Goal: Information Seeking & Learning: Learn about a topic

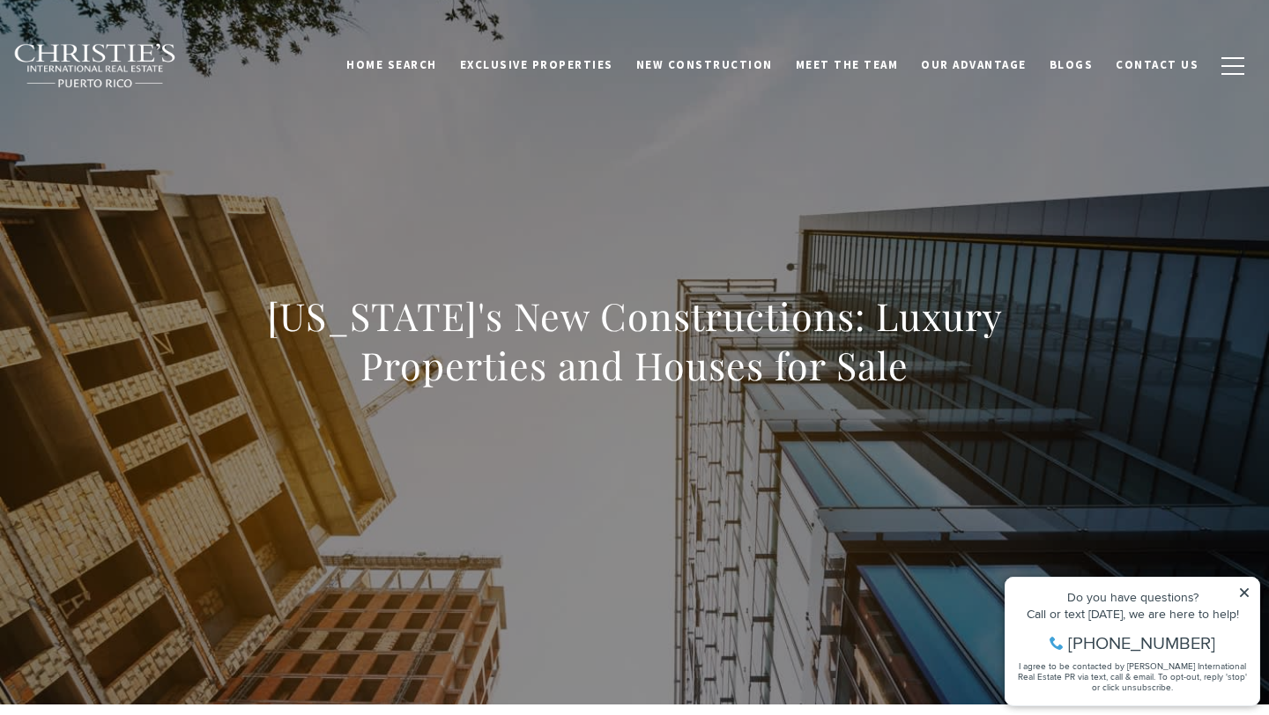
click at [105, 62] on img at bounding box center [95, 66] width 164 height 46
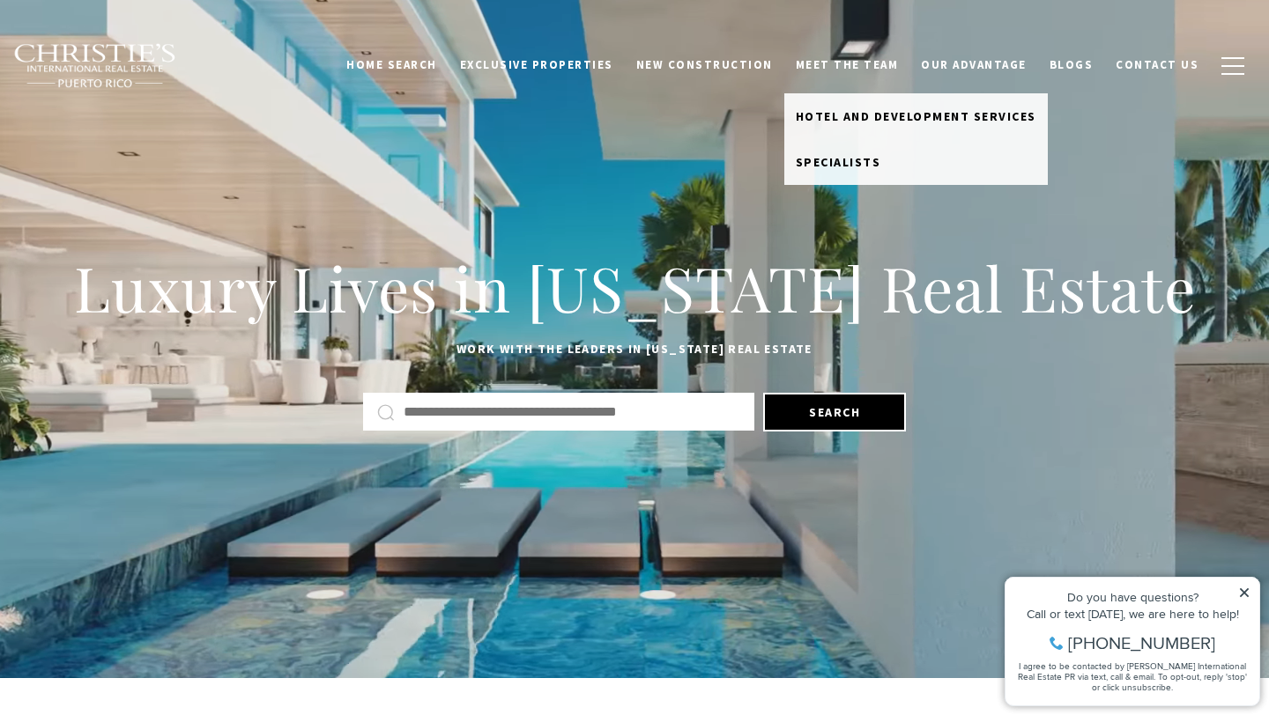
click at [900, 68] on link "Meet the Team" at bounding box center [847, 64] width 126 height 33
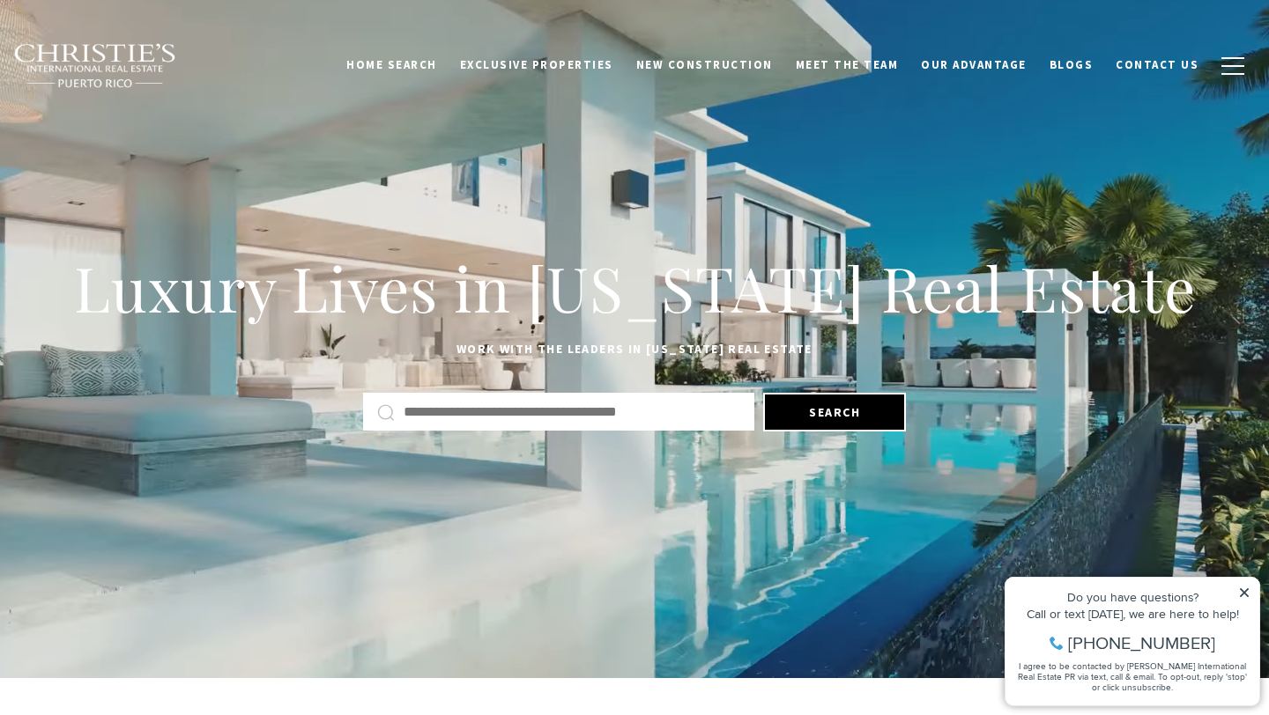
click at [875, 64] on link "Meet the Team" at bounding box center [847, 64] width 126 height 33
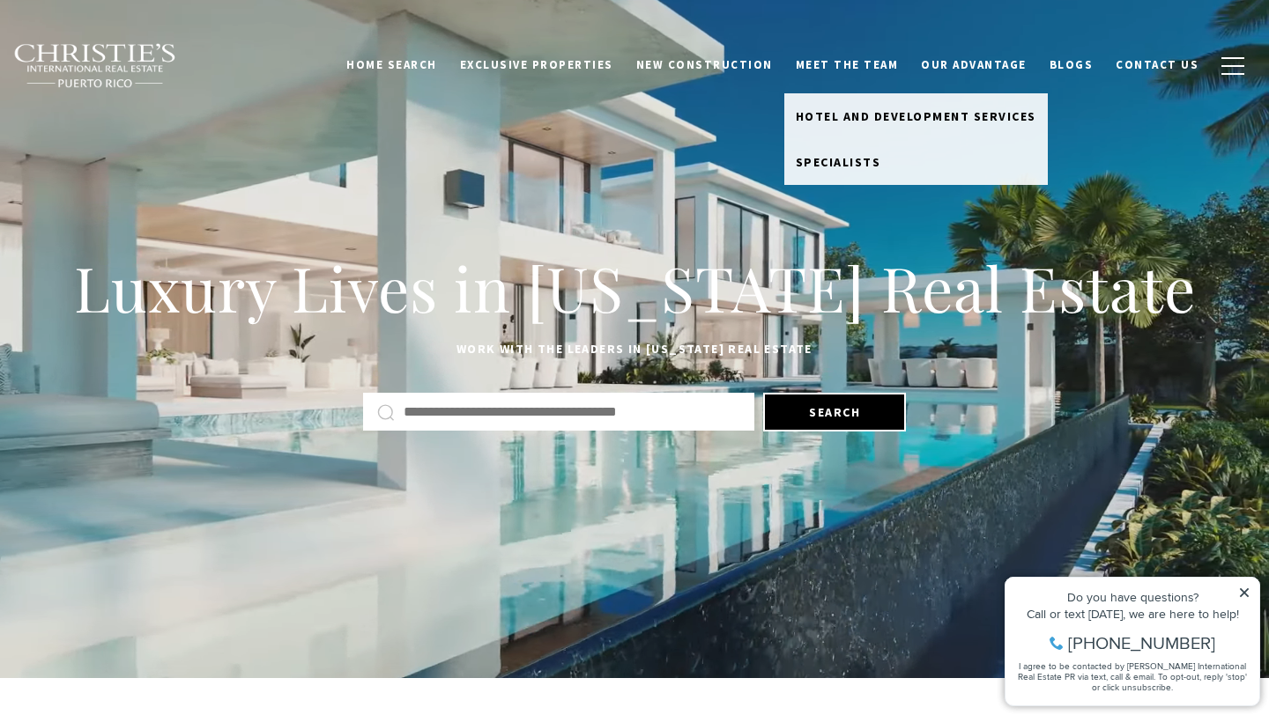
click at [875, 64] on link "Meet the Team" at bounding box center [847, 64] width 126 height 33
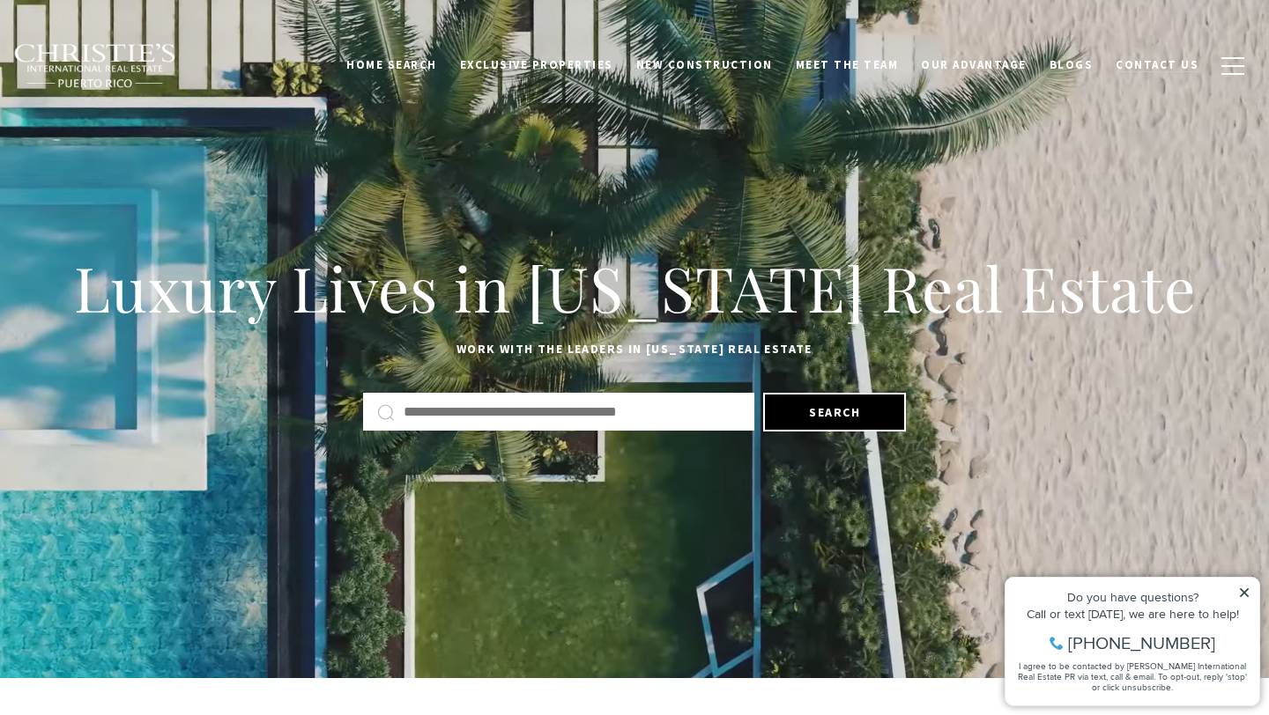
click at [1181, 69] on span "Contact Us" at bounding box center [1156, 64] width 83 height 15
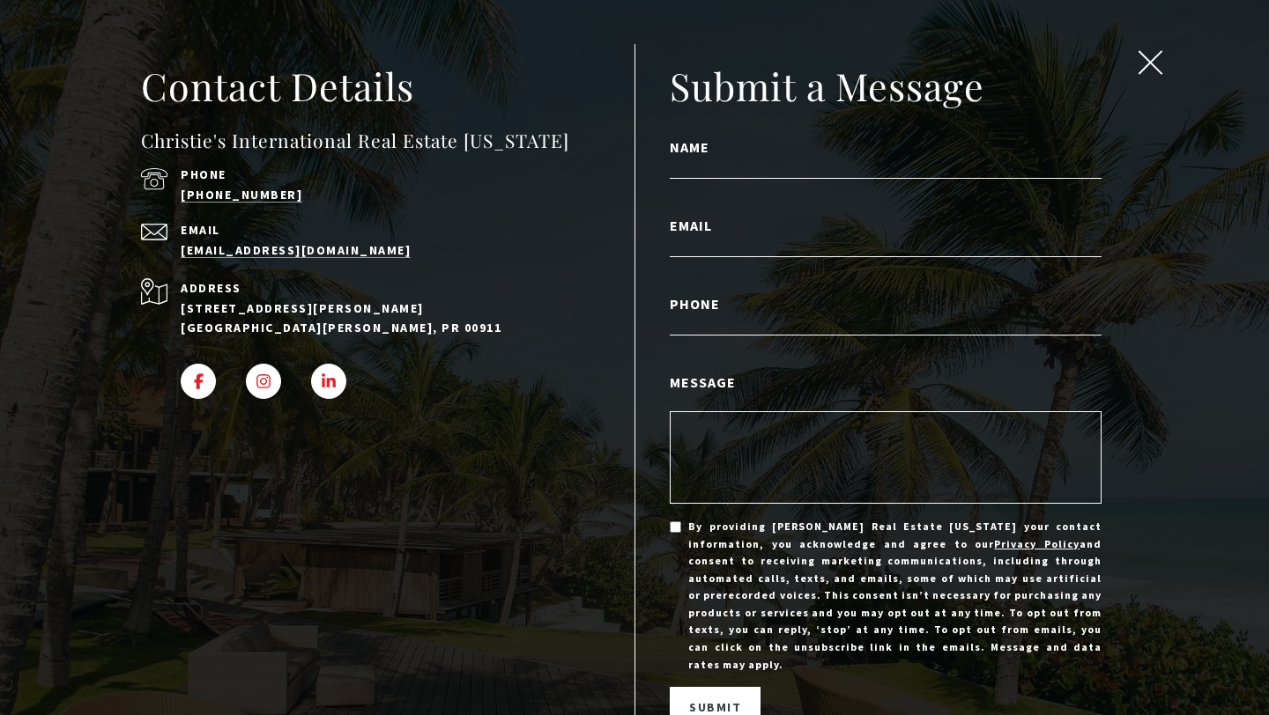
click at [1155, 64] on span "close modal" at bounding box center [1149, 62] width 23 height 23
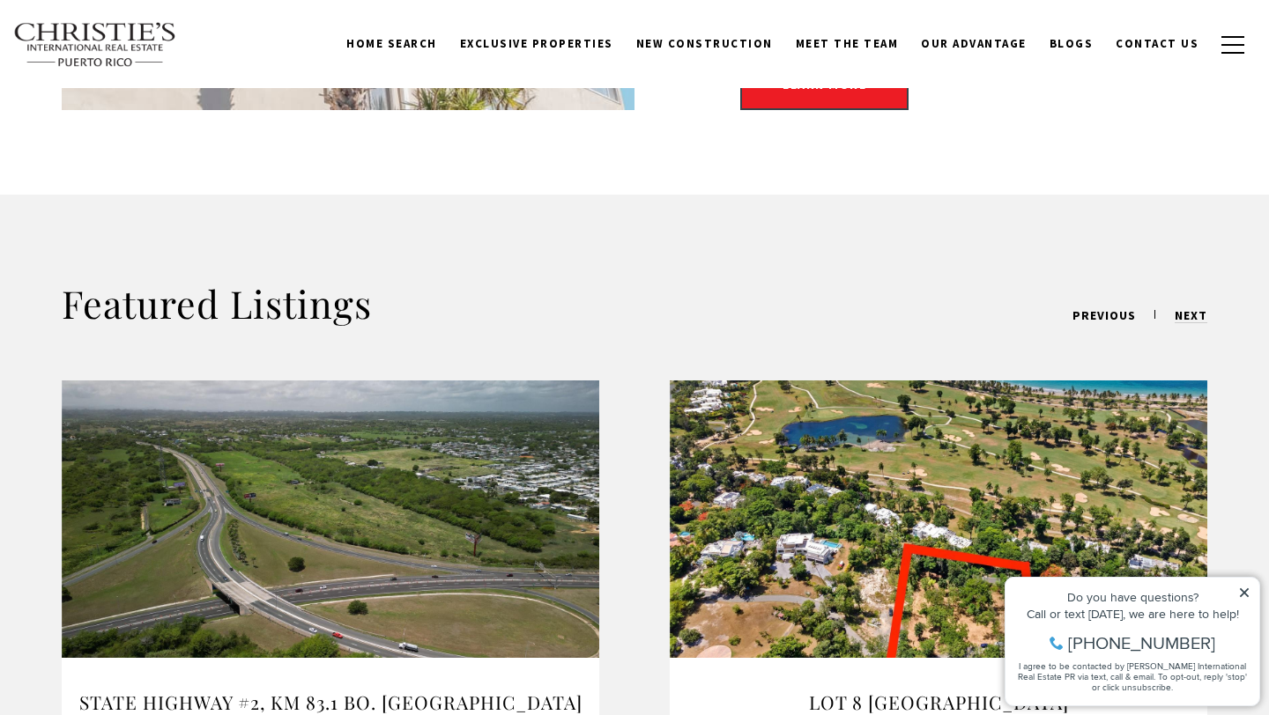
scroll to position [744, 0]
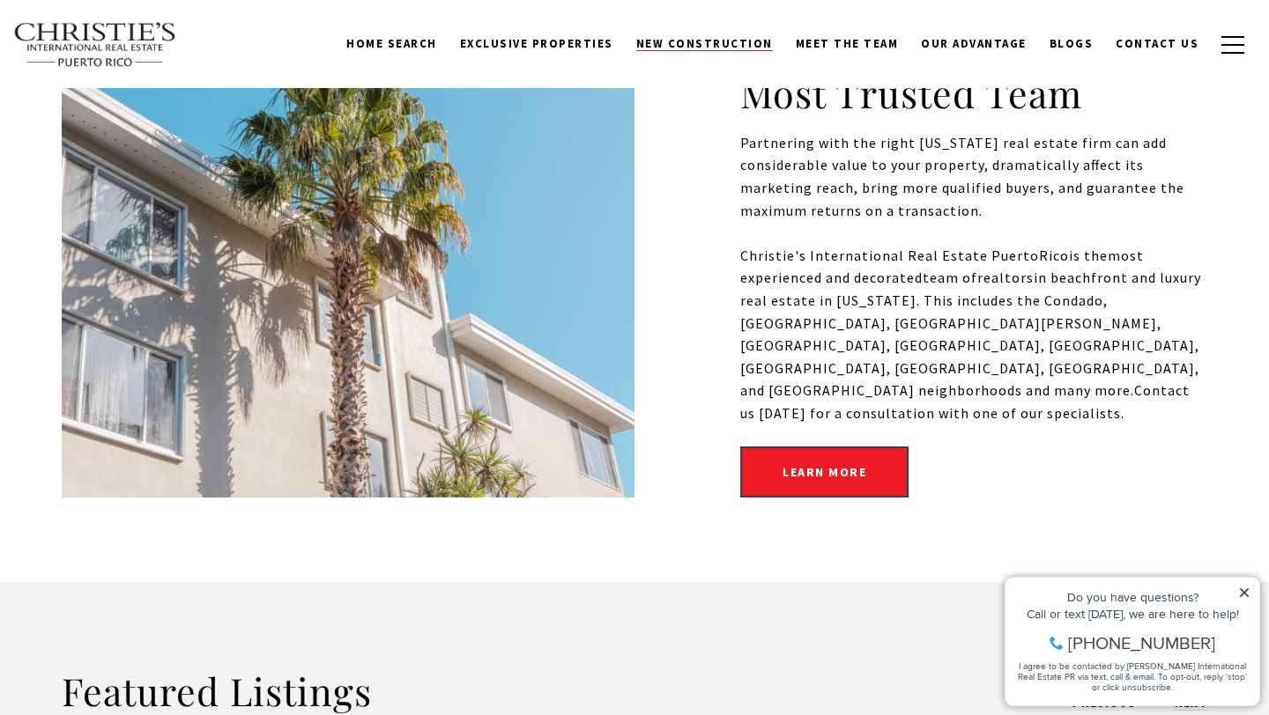
click at [698, 50] on span "New Construction" at bounding box center [704, 43] width 137 height 15
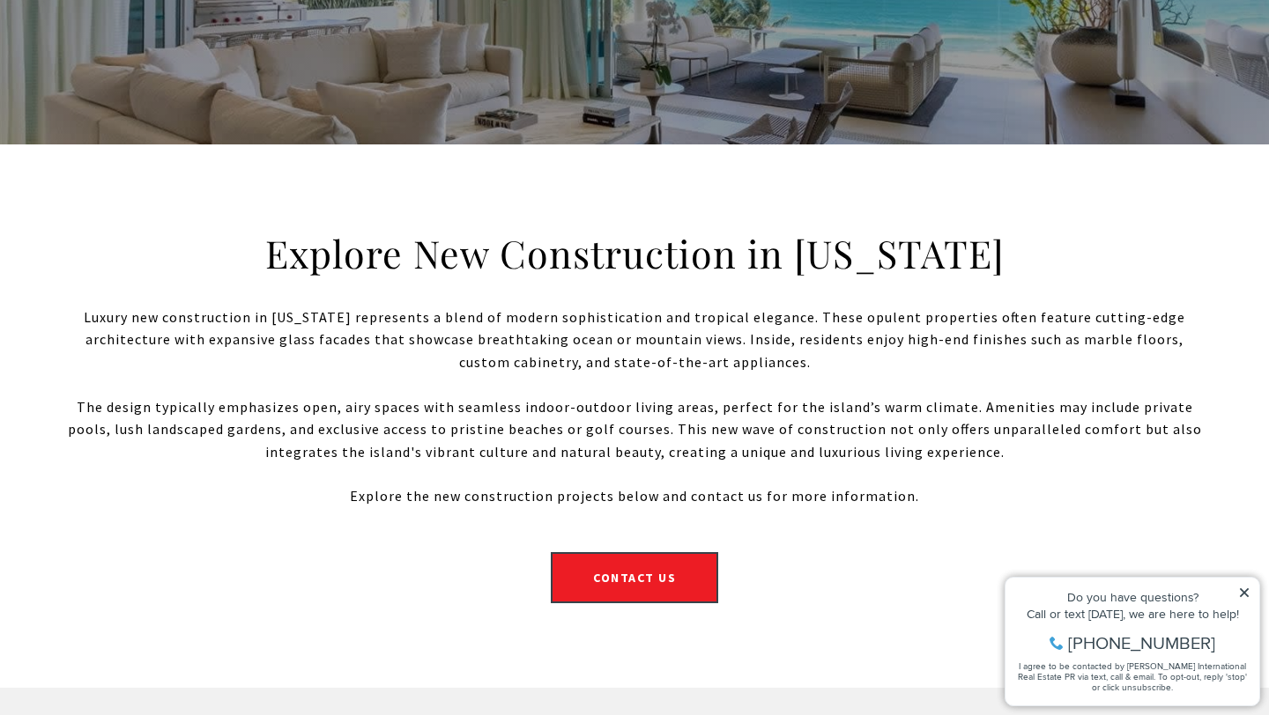
scroll to position [453, 0]
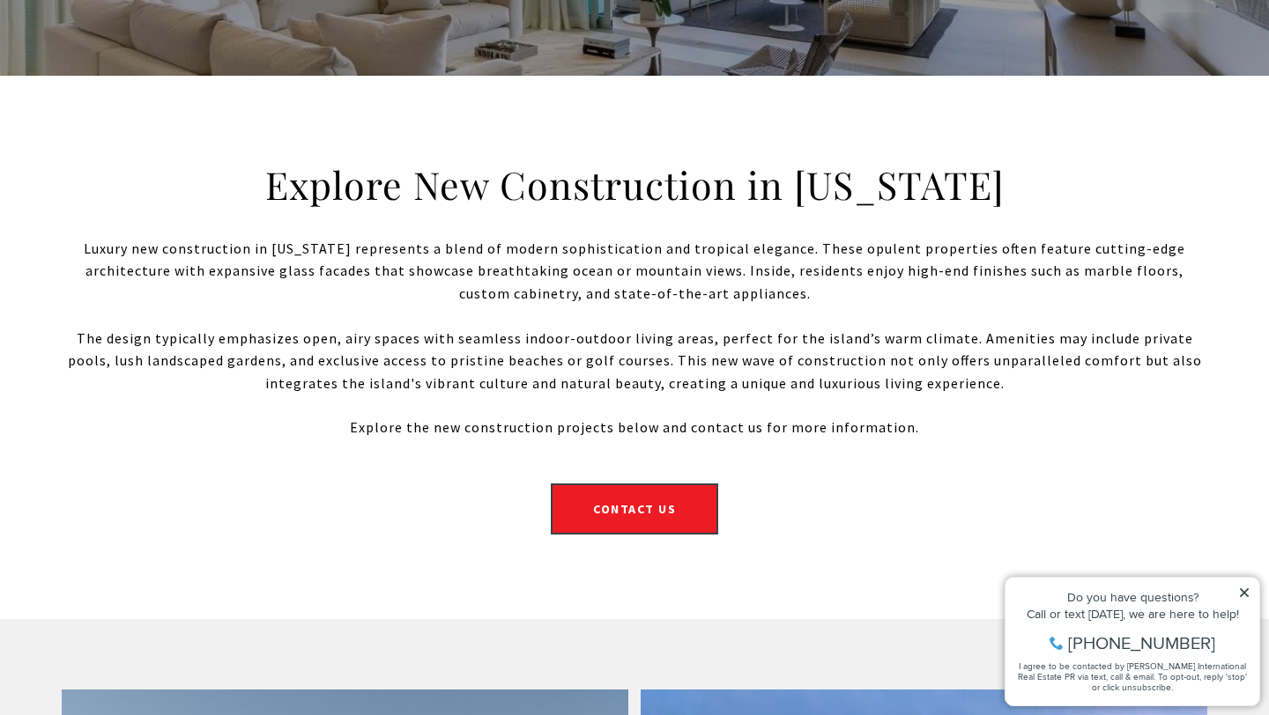
click at [592, 300] on p "Luxury new construction in Puerto Rico represents a blend of modern sophisticat…" at bounding box center [634, 272] width 1145 height 68
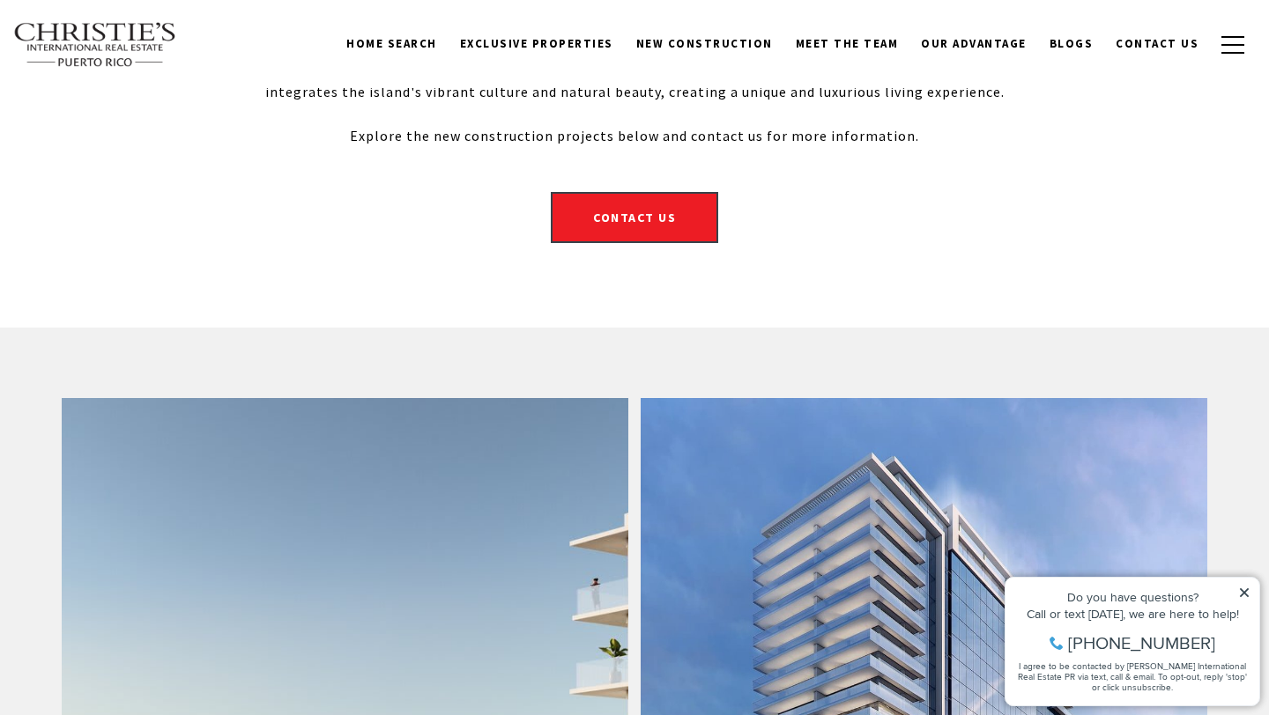
scroll to position [674, 0]
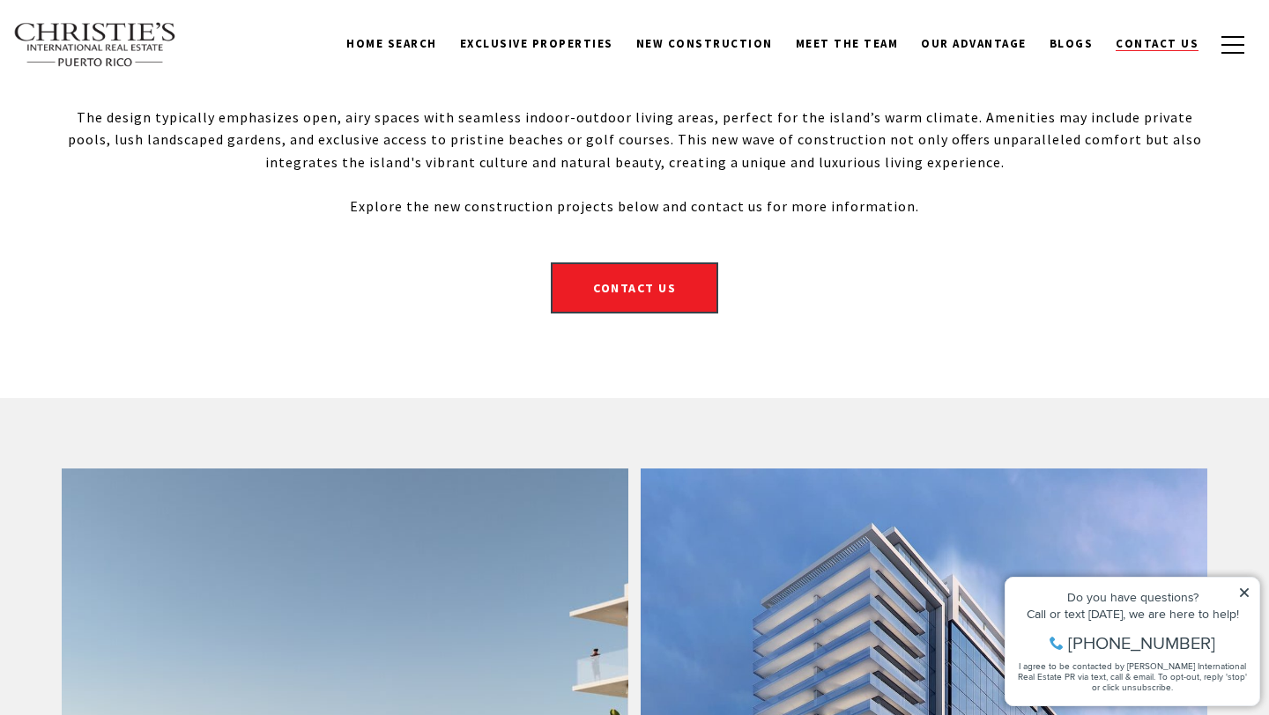
click at [1158, 51] on link "Contact Us" at bounding box center [1157, 43] width 106 height 33
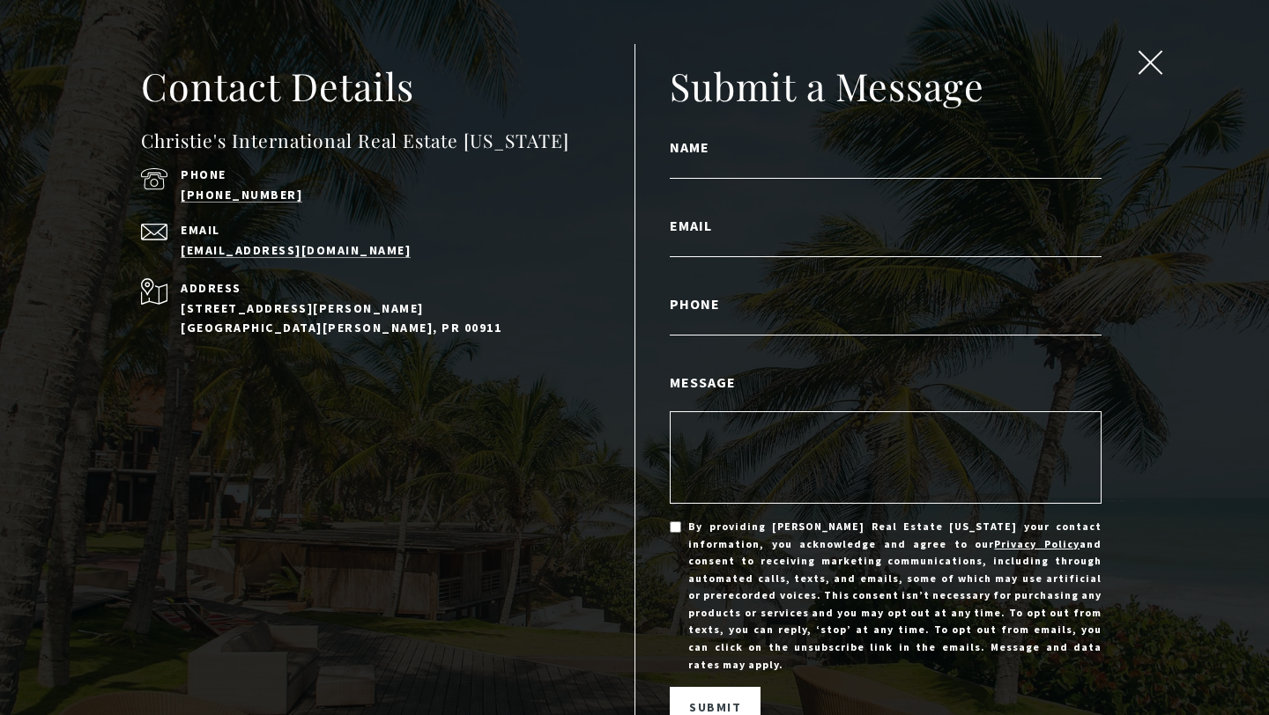
click at [689, 154] on label "Name" at bounding box center [886, 147] width 432 height 23
click at [689, 156] on input "Name" at bounding box center [886, 167] width 432 height 23
click at [710, 166] on input "Name" at bounding box center [886, 167] width 432 height 23
type input "**********"
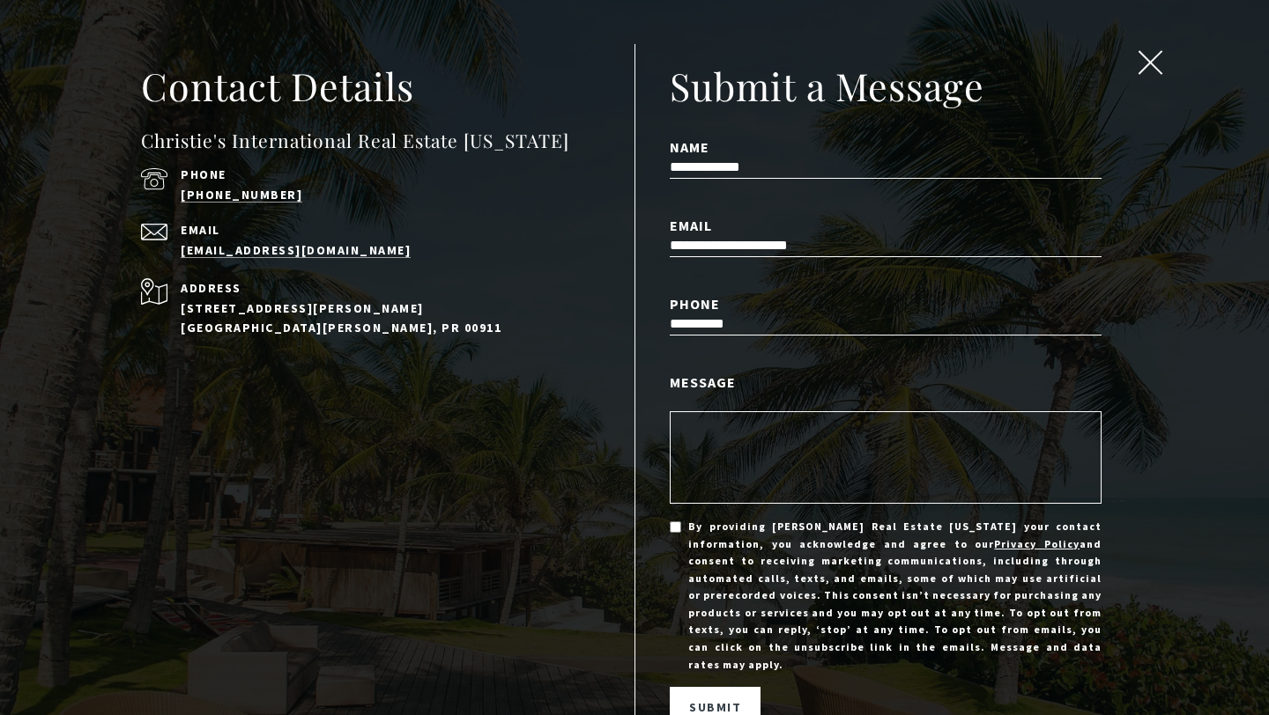
click at [766, 309] on label "Phone" at bounding box center [886, 303] width 432 height 23
click at [766, 313] on input "**********" at bounding box center [886, 324] width 432 height 23
drag, startPoint x: 773, startPoint y: 314, endPoint x: 591, endPoint y: 314, distance: 182.4
click at [591, 314] on div "Contact Details Christie's International Real Estate Puerto Rico Phone (939) 33…" at bounding box center [634, 406] width 1269 height 688
click at [751, 321] on input "**********" at bounding box center [886, 324] width 432 height 23
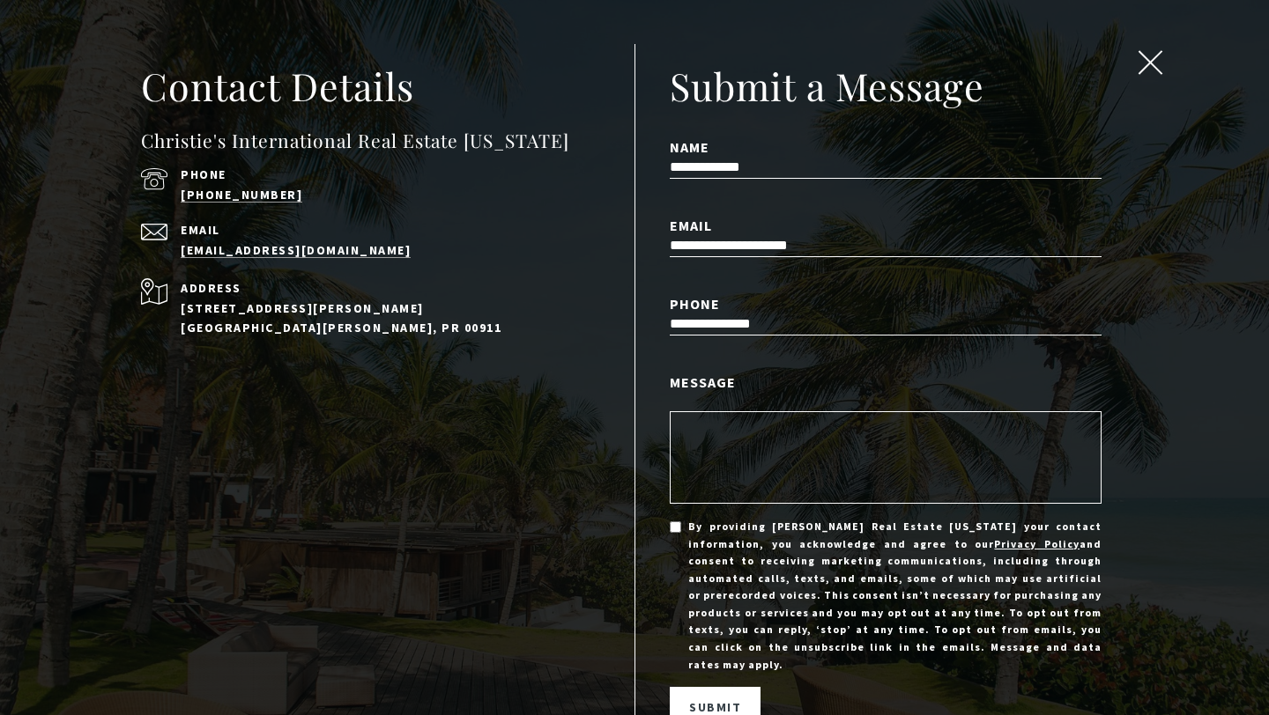
type input "**********"
drag, startPoint x: 817, startPoint y: 321, endPoint x: 573, endPoint y: 303, distance: 244.7
click at [573, 304] on div "Contact Details Christie's International Real Estate Puerto Rico Phone (939) 33…" at bounding box center [634, 406] width 1269 height 688
type input "**********"
click at [723, 448] on textarea "Message" at bounding box center [886, 457] width 432 height 92
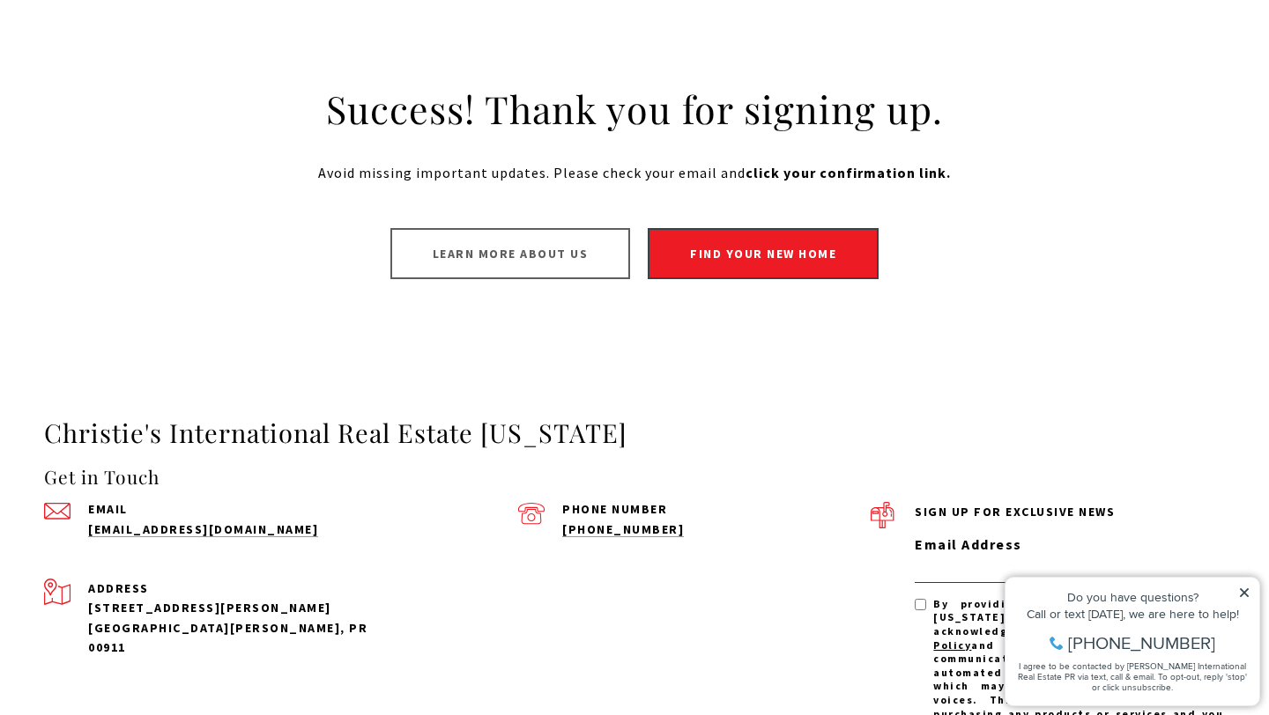
click at [388, 111] on h2 "Success! Thank you for signing up." at bounding box center [634, 109] width 758 height 49
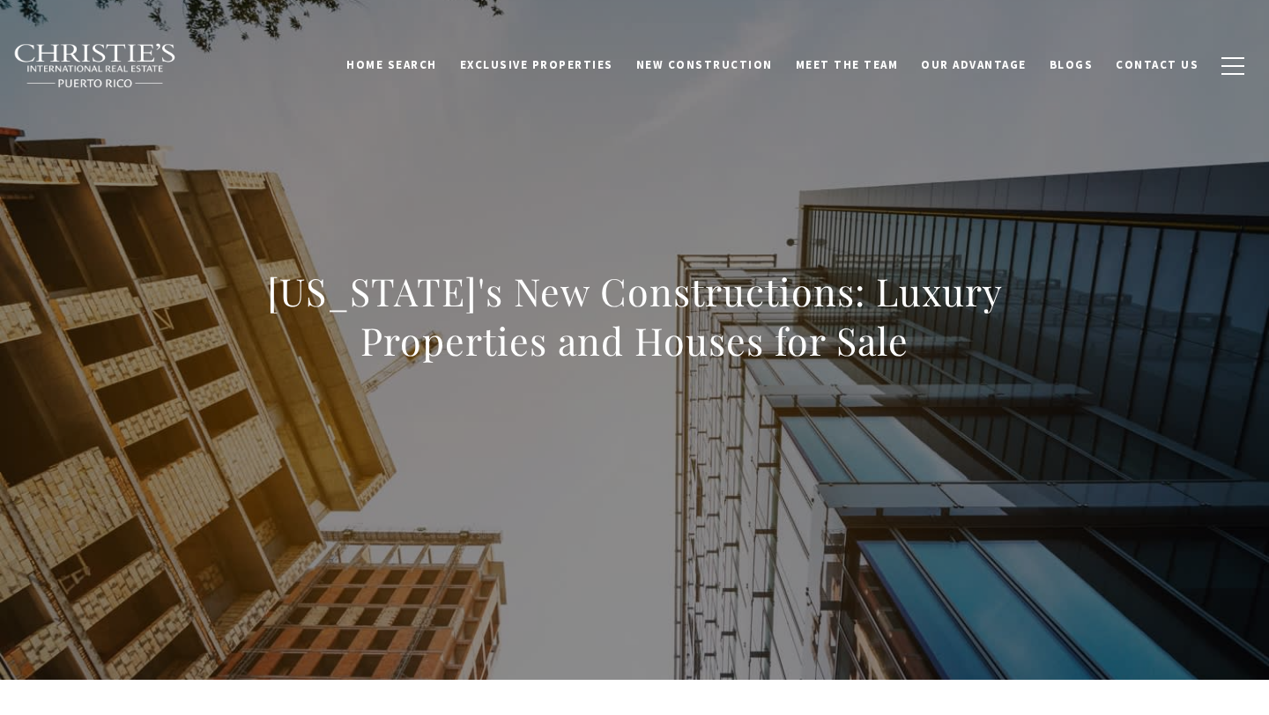
scroll to position [27, 0]
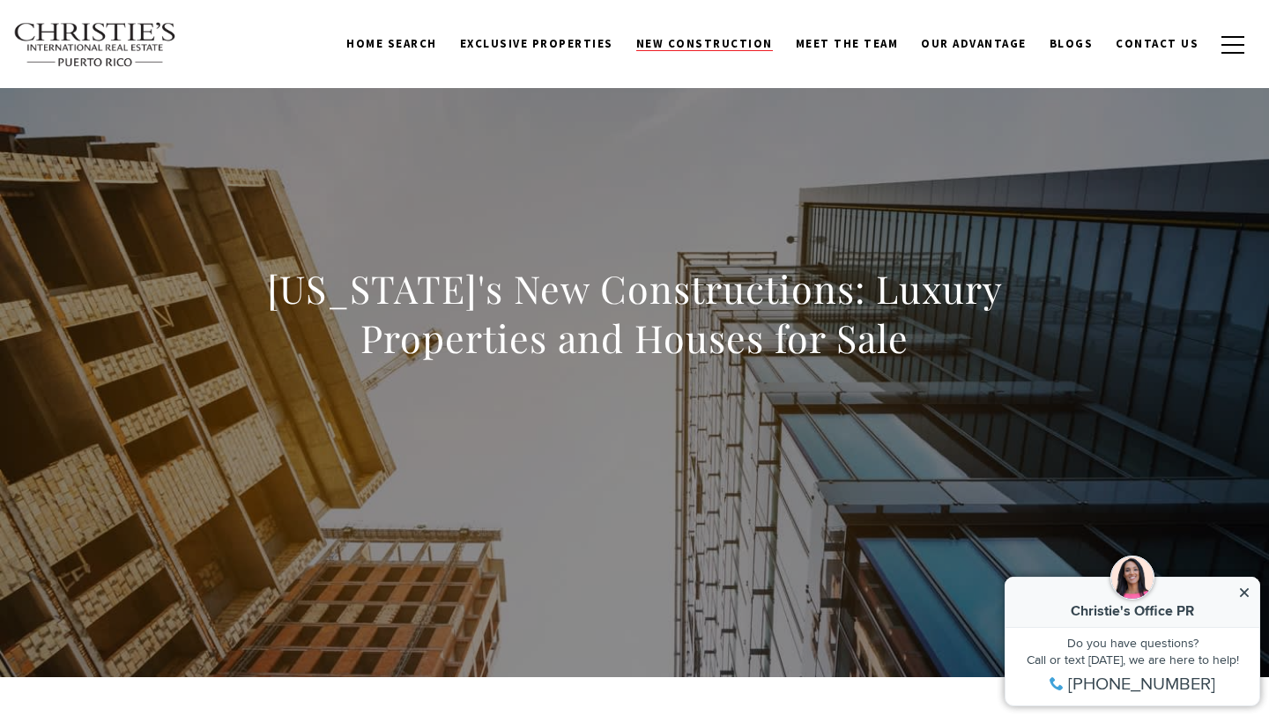
click at [733, 48] on span "New Construction" at bounding box center [704, 43] width 137 height 15
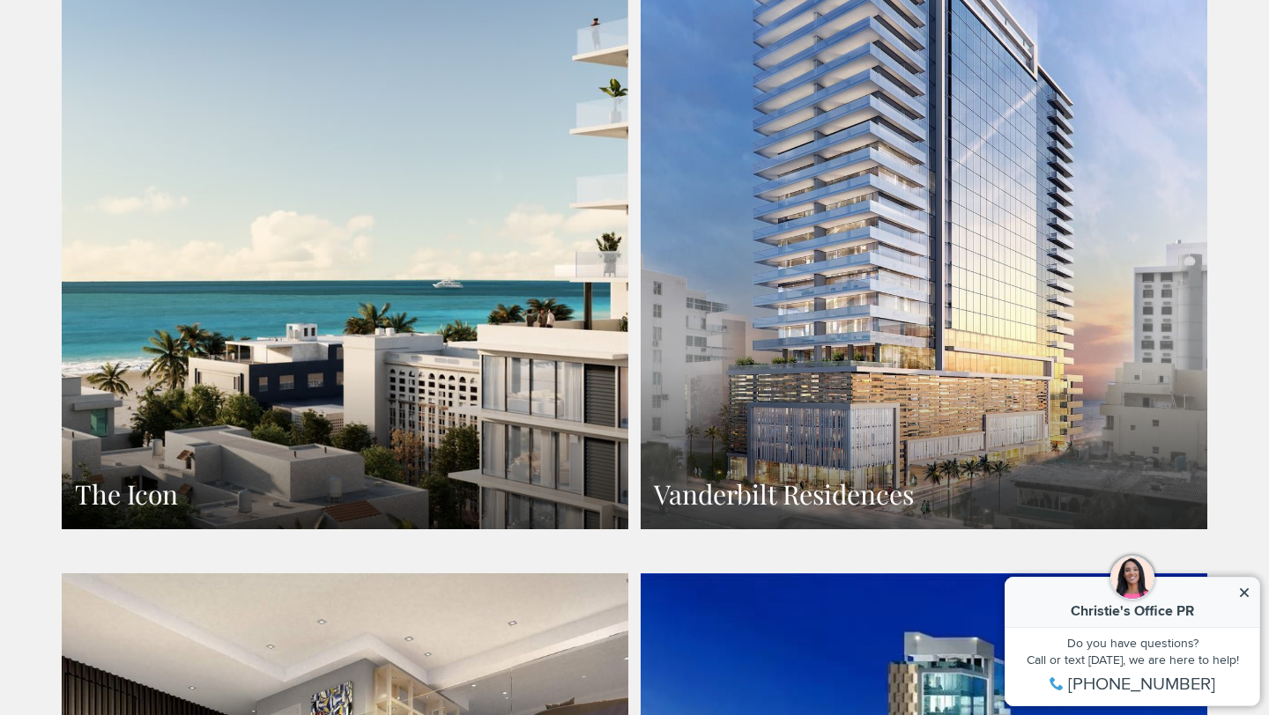
scroll to position [1313, 0]
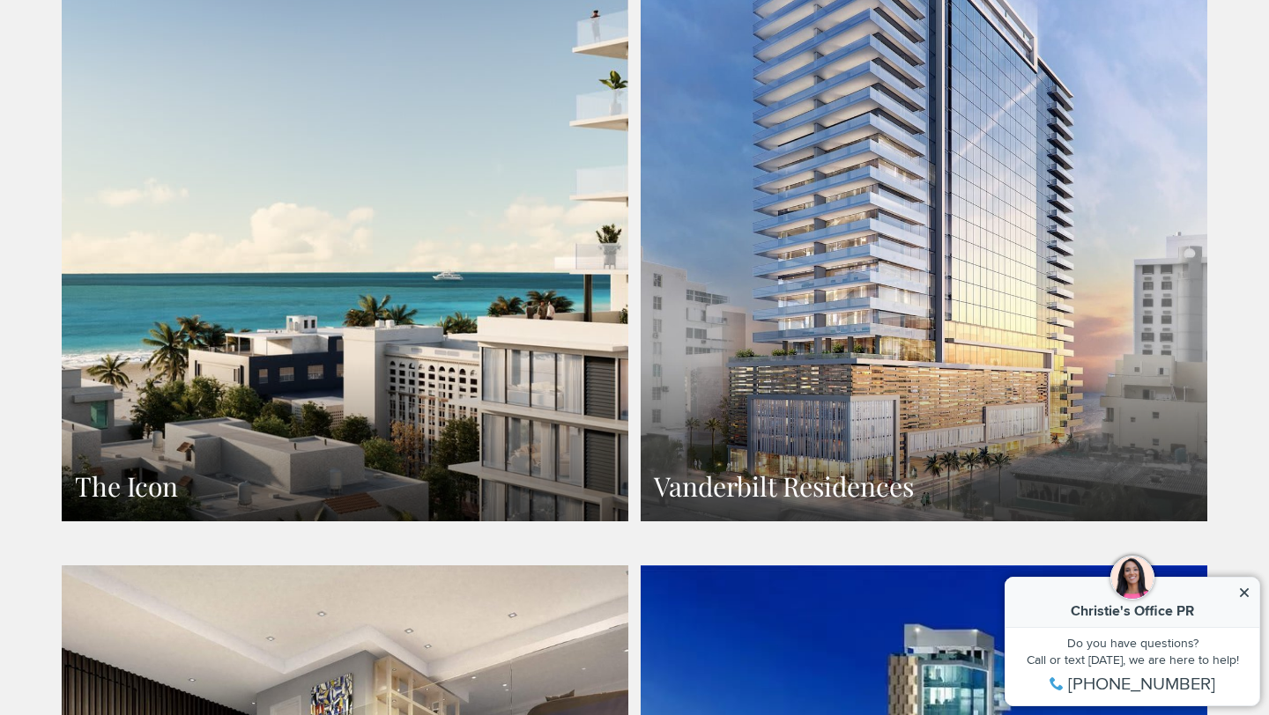
click at [366, 283] on link "The Icon" at bounding box center [345, 176] width 566 height 692
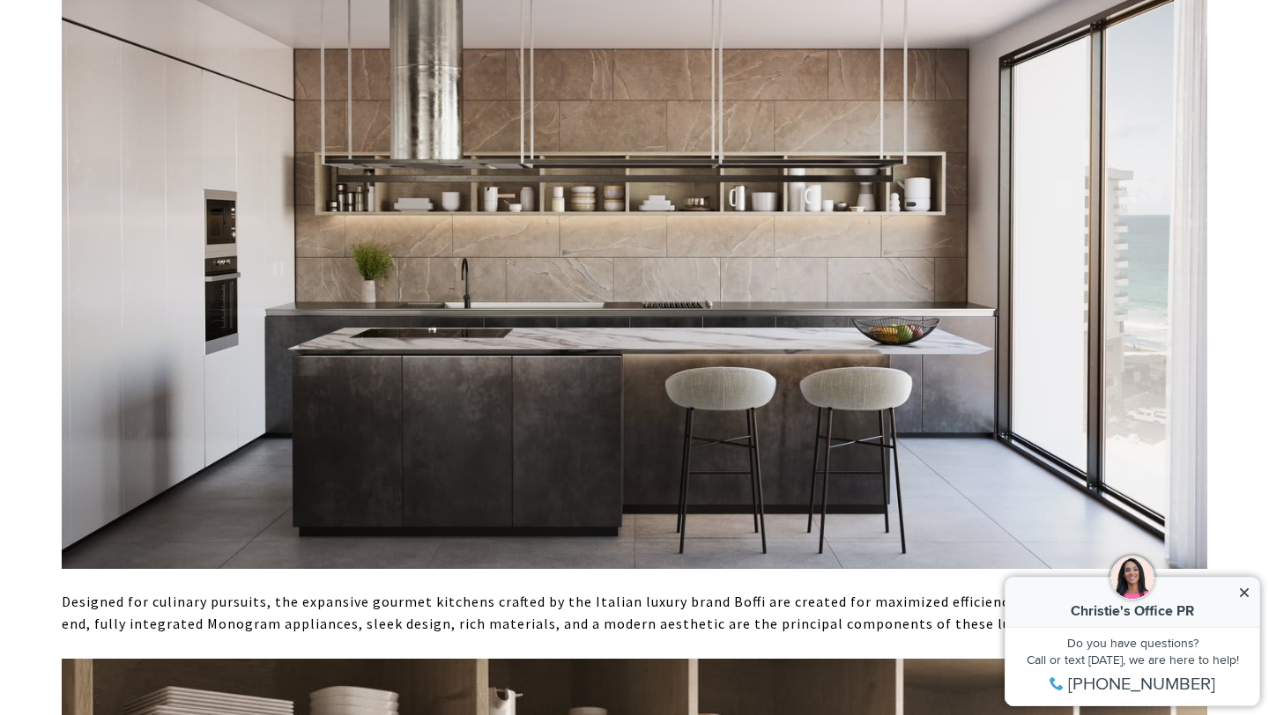
scroll to position [3138, 0]
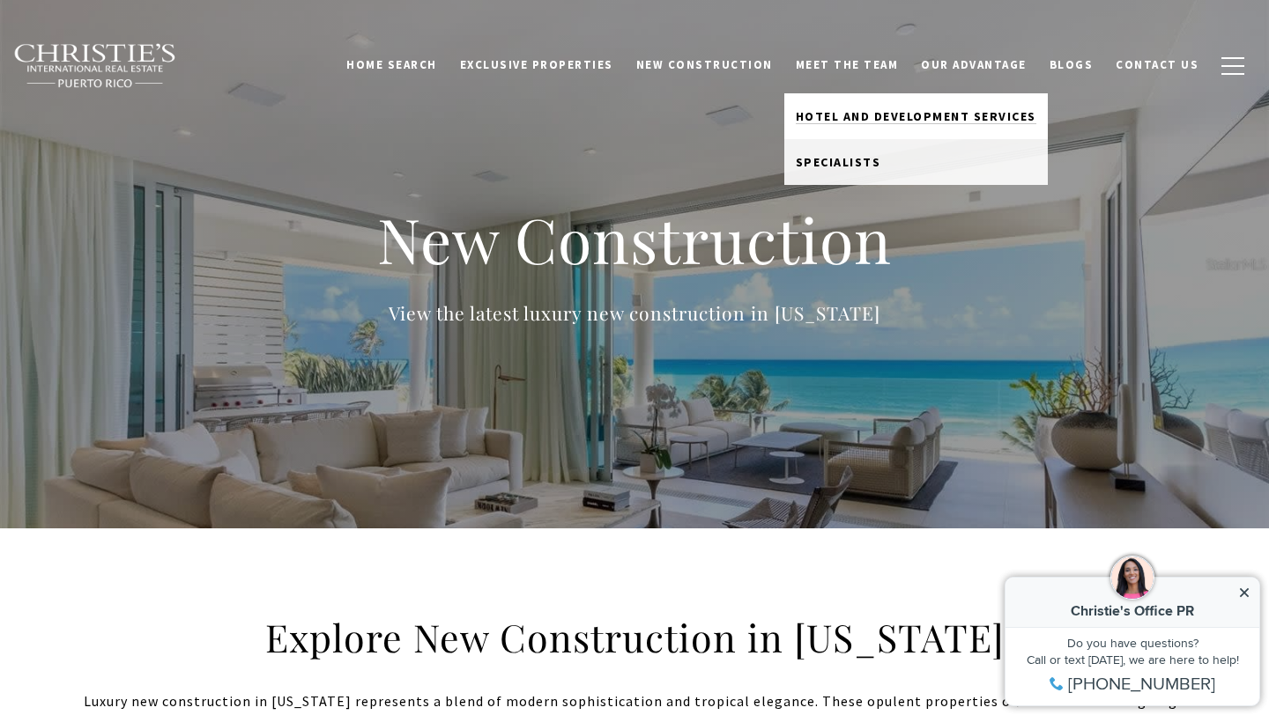
click at [890, 111] on span "Hotel and Development Services" at bounding box center [915, 116] width 240 height 16
